Goal: Task Accomplishment & Management: Complete application form

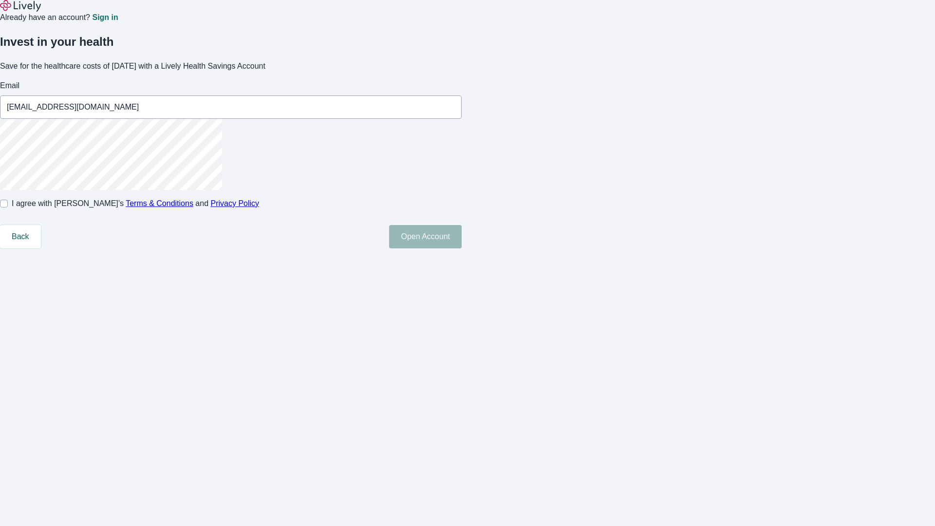
click at [8, 207] on input "I agree with Lively’s Terms & Conditions and Privacy Policy" at bounding box center [4, 204] width 8 height 8
checkbox input "true"
click at [462, 248] on button "Open Account" at bounding box center [425, 236] width 73 height 23
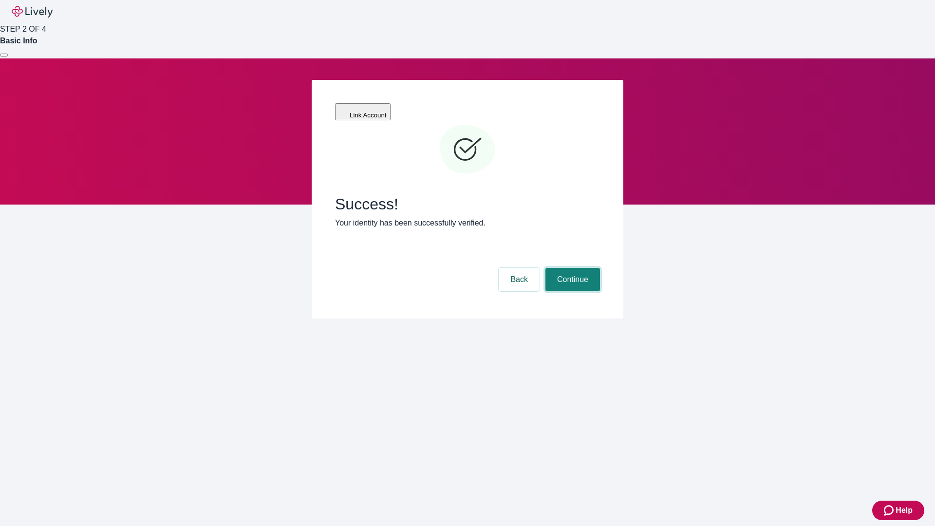
click at [571, 268] on button "Continue" at bounding box center [573, 279] width 55 height 23
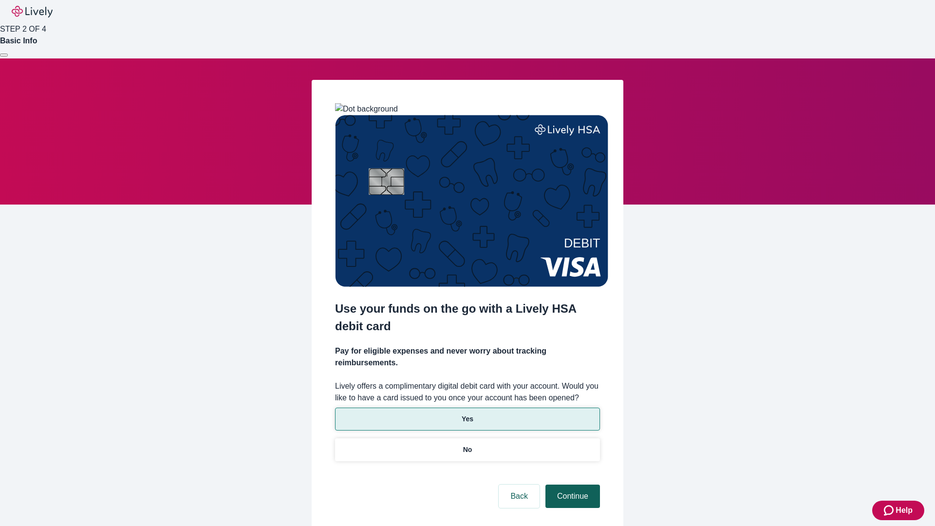
click at [467, 414] on p "Yes" at bounding box center [468, 419] width 12 height 10
click at [571, 485] on button "Continue" at bounding box center [573, 496] width 55 height 23
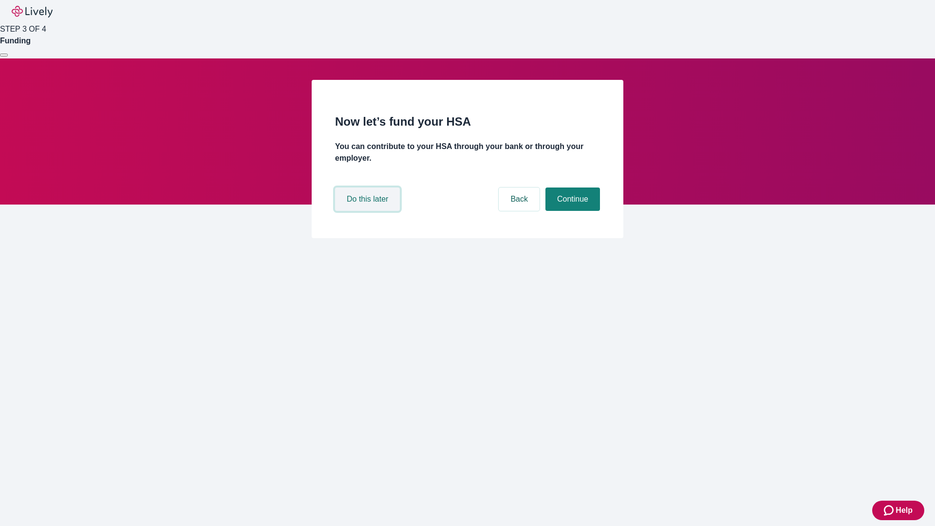
click at [369, 211] on button "Do this later" at bounding box center [367, 199] width 65 height 23
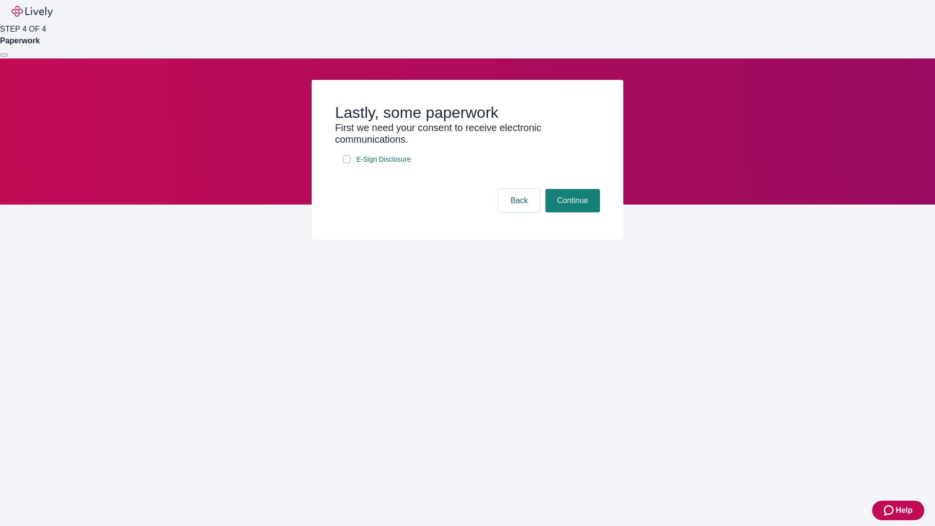
click at [347, 163] on input "E-Sign Disclosure" at bounding box center [347, 159] width 8 height 8
checkbox input "true"
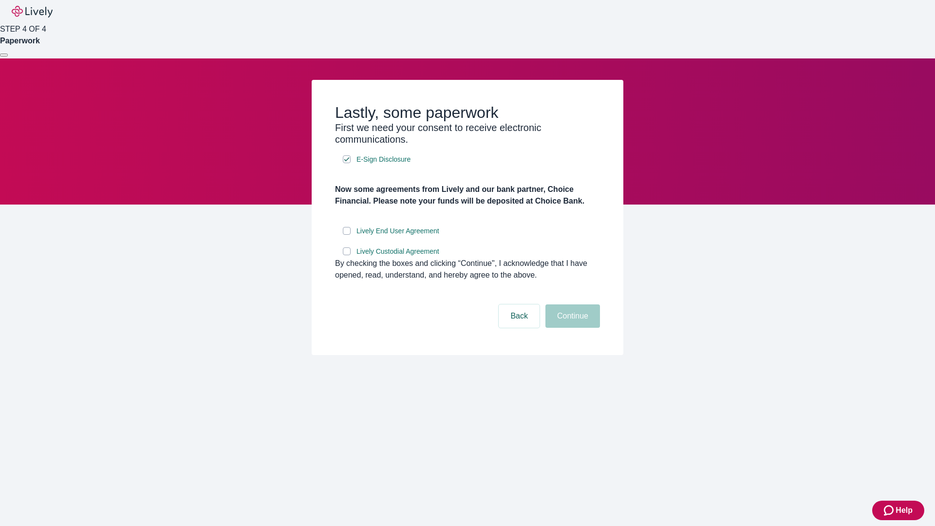
click at [347, 235] on input "Lively End User Agreement" at bounding box center [347, 231] width 8 height 8
checkbox input "true"
click at [347, 255] on input "Lively Custodial Agreement" at bounding box center [347, 251] width 8 height 8
checkbox input "true"
click at [571, 328] on button "Continue" at bounding box center [573, 315] width 55 height 23
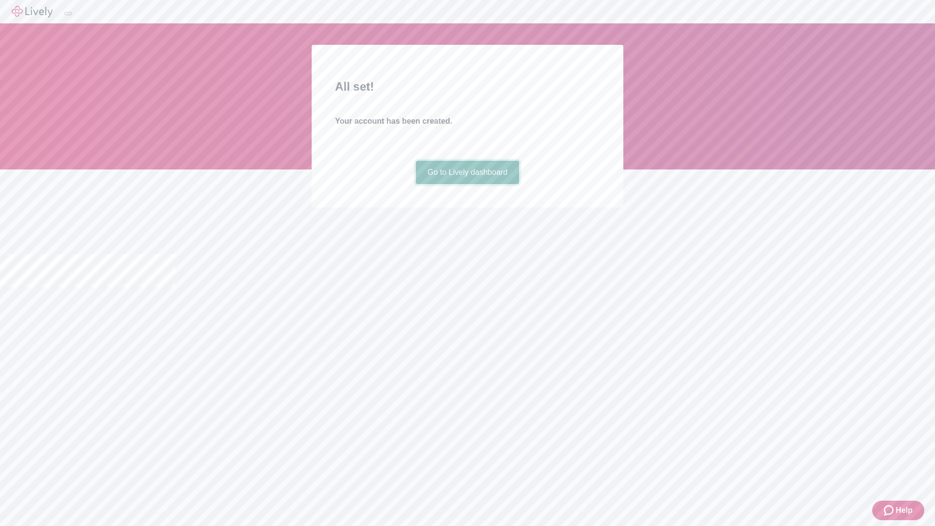
click at [467, 184] on link "Go to Lively dashboard" at bounding box center [468, 172] width 104 height 23
